Goal: Transaction & Acquisition: Book appointment/travel/reservation

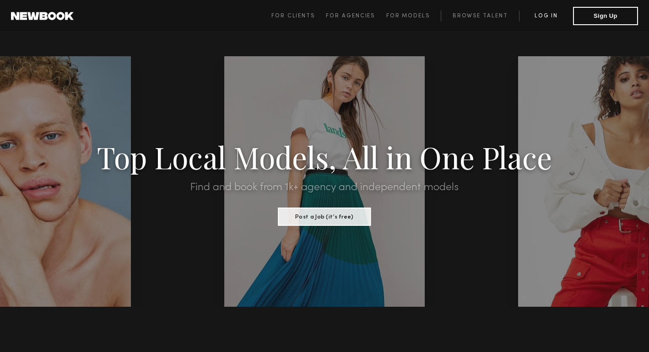
click at [552, 13] on link "Log in" at bounding box center [546, 16] width 54 height 11
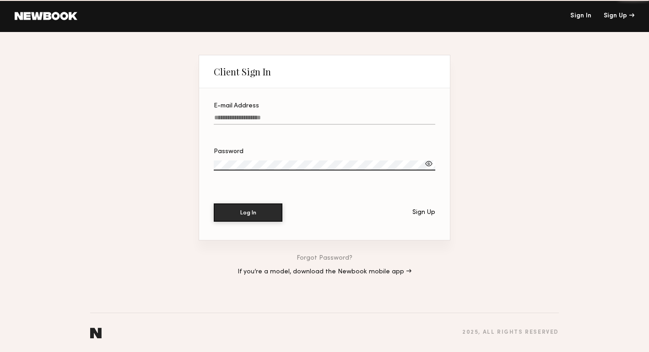
type input "**********"
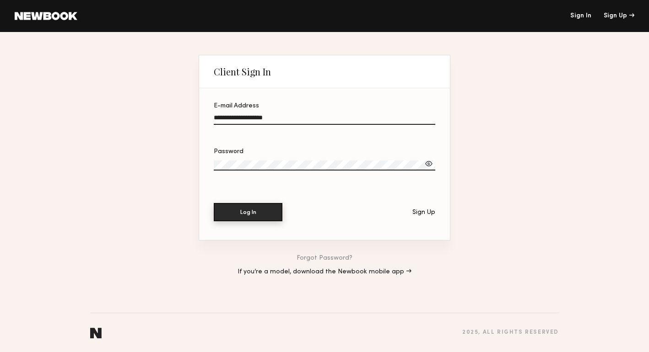
click at [262, 208] on button "Log In" at bounding box center [248, 212] width 69 height 18
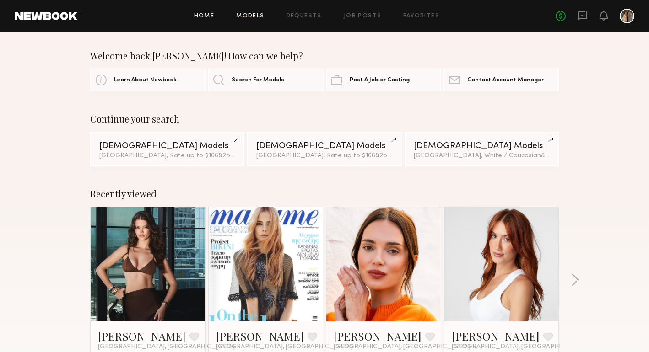
click at [243, 13] on link "Models" at bounding box center [250, 16] width 28 height 6
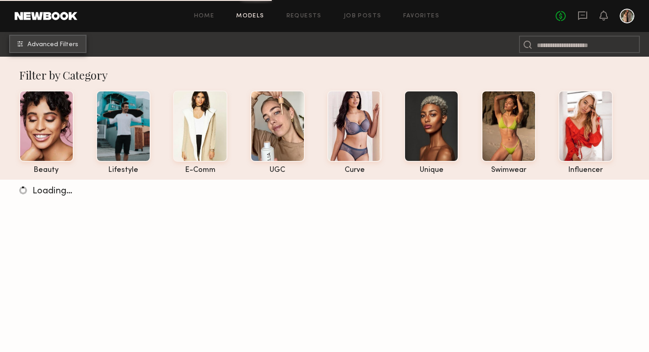
click at [71, 45] on span "Advanced Filters" at bounding box center [52, 45] width 51 height 6
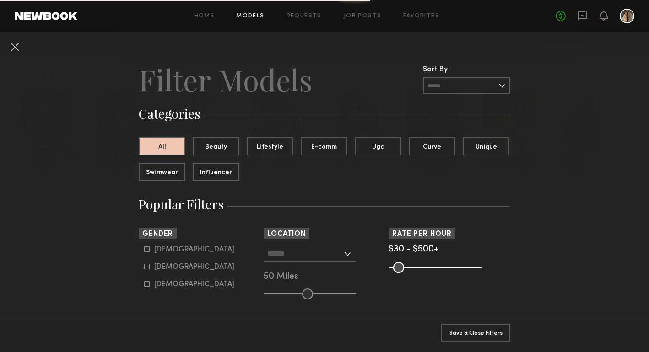
click at [167, 249] on div "Male" at bounding box center [194, 249] width 80 height 5
type input "*"
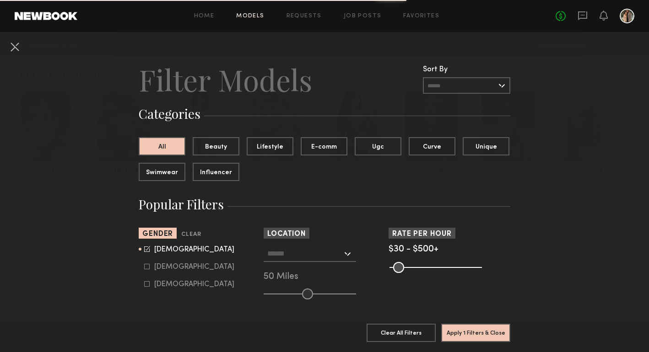
click at [307, 258] on input "text" at bounding box center [304, 254] width 75 height 16
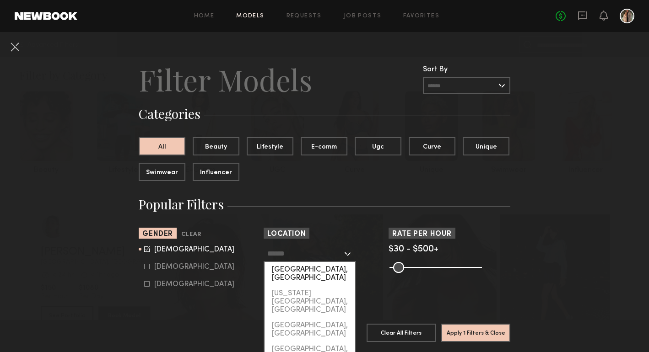
click at [304, 272] on div "[GEOGRAPHIC_DATA], [GEOGRAPHIC_DATA]" at bounding box center [309, 274] width 91 height 24
type input "**********"
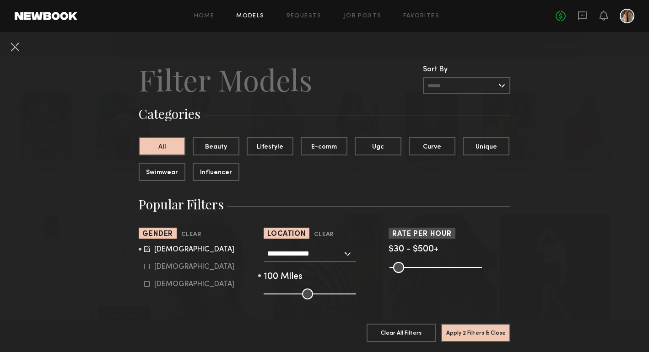
drag, startPoint x: 307, startPoint y: 293, endPoint x: 350, endPoint y: 296, distance: 43.5
type input "***"
click at [350, 296] on input "range" at bounding box center [310, 294] width 92 height 11
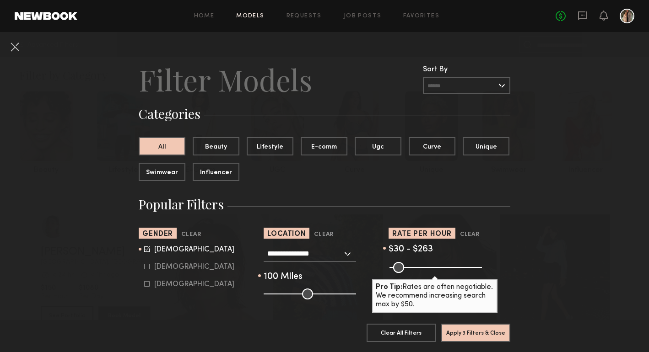
drag, startPoint x: 475, startPoint y: 264, endPoint x: 435, endPoint y: 264, distance: 40.3
type input "***"
click at [435, 264] on input "range" at bounding box center [435, 267] width 92 height 11
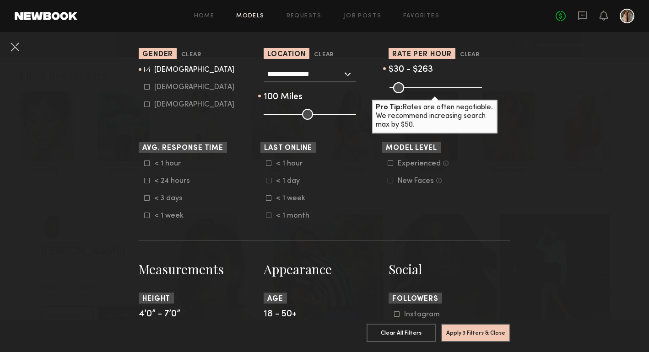
scroll to position [180, 0]
click at [391, 162] on icon at bounding box center [390, 162] width 5 height 5
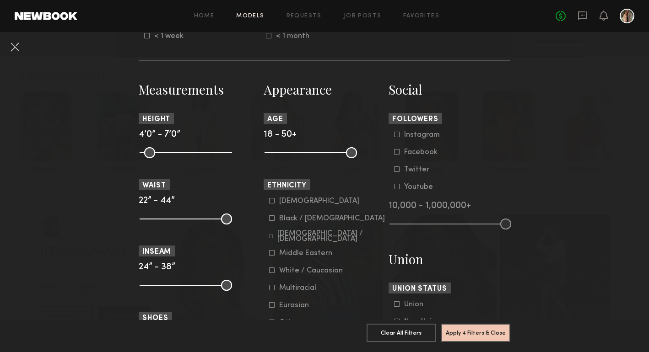
scroll to position [363, 0]
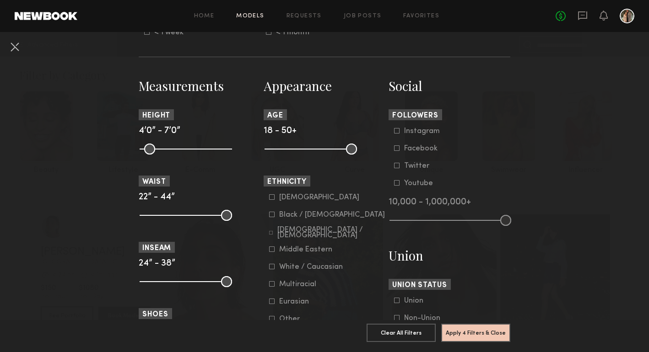
click at [272, 268] on icon at bounding box center [271, 266] width 5 height 5
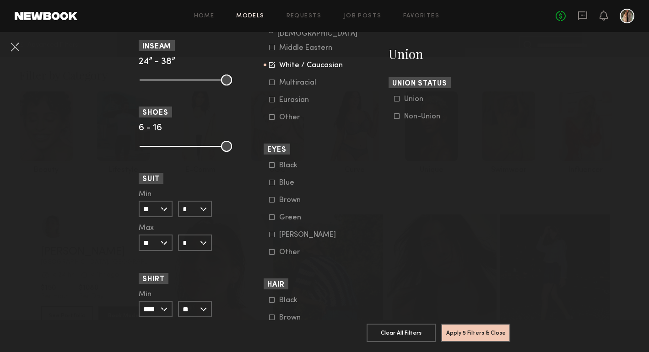
scroll to position [566, 0]
click at [464, 332] on button "Apply 5 Filters & Close" at bounding box center [475, 333] width 69 height 18
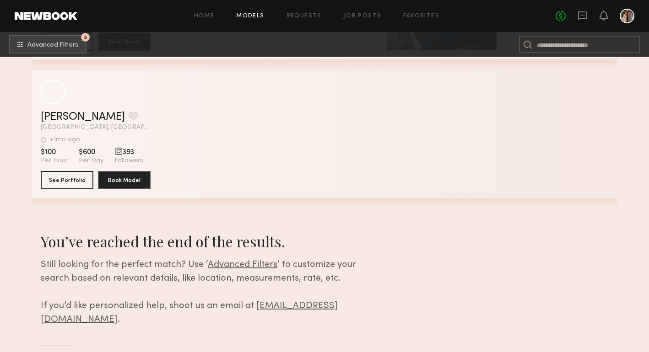
scroll to position [19898, 0]
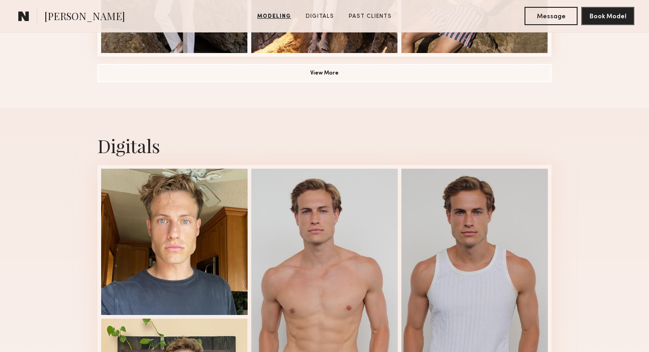
scroll to position [815, 0]
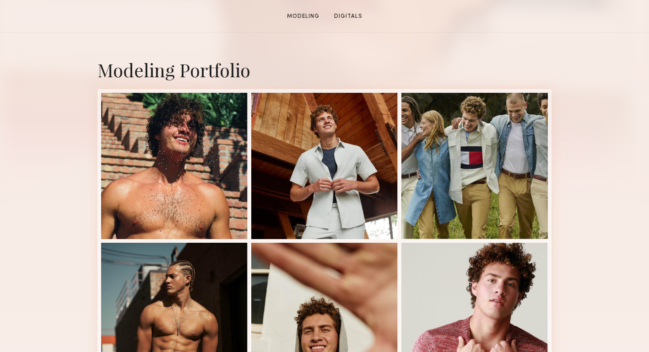
scroll to position [273, 0]
